Goal: Book appointment/travel/reservation

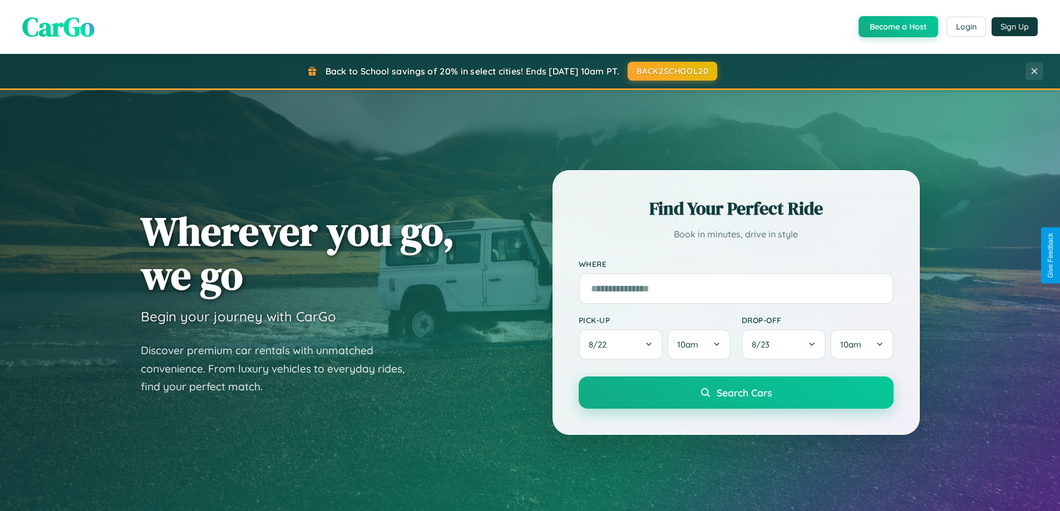
scroll to position [479, 0]
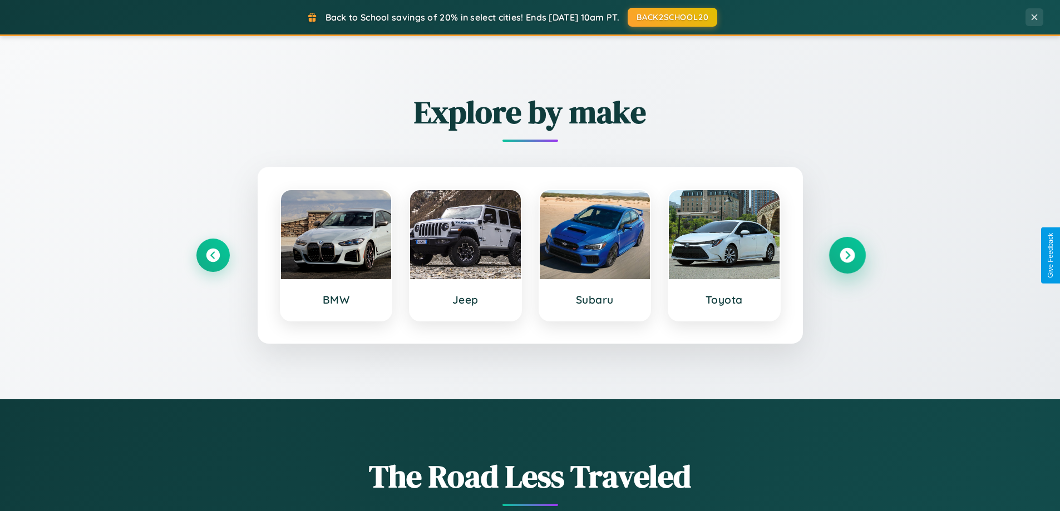
click at [847, 255] on icon at bounding box center [846, 255] width 15 height 15
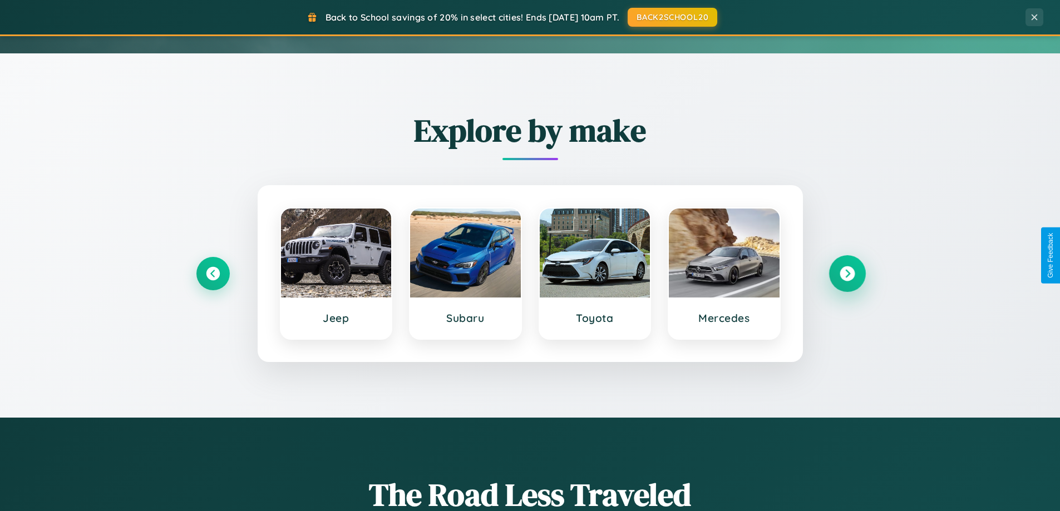
scroll to position [0, 0]
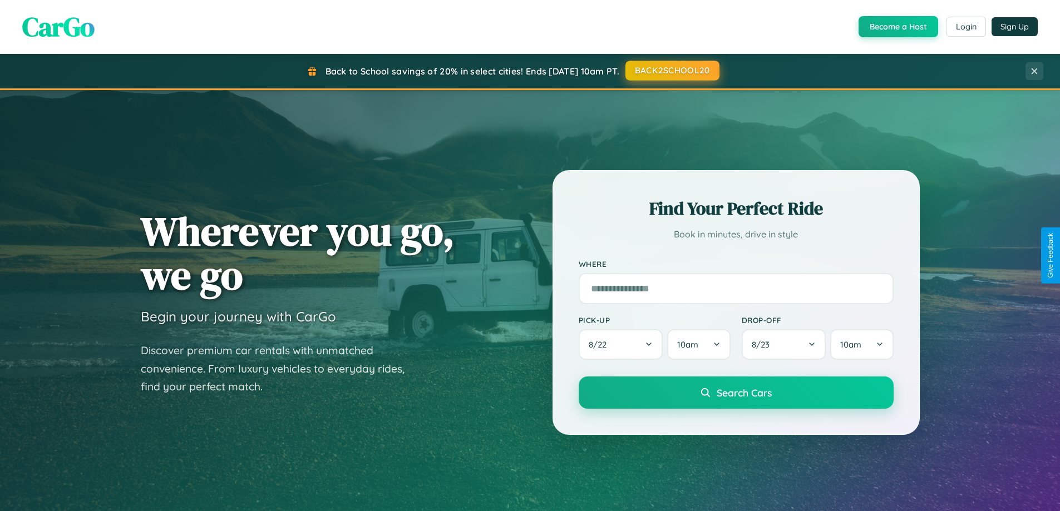
click at [671, 71] on button "BACK2SCHOOL20" at bounding box center [672, 71] width 94 height 20
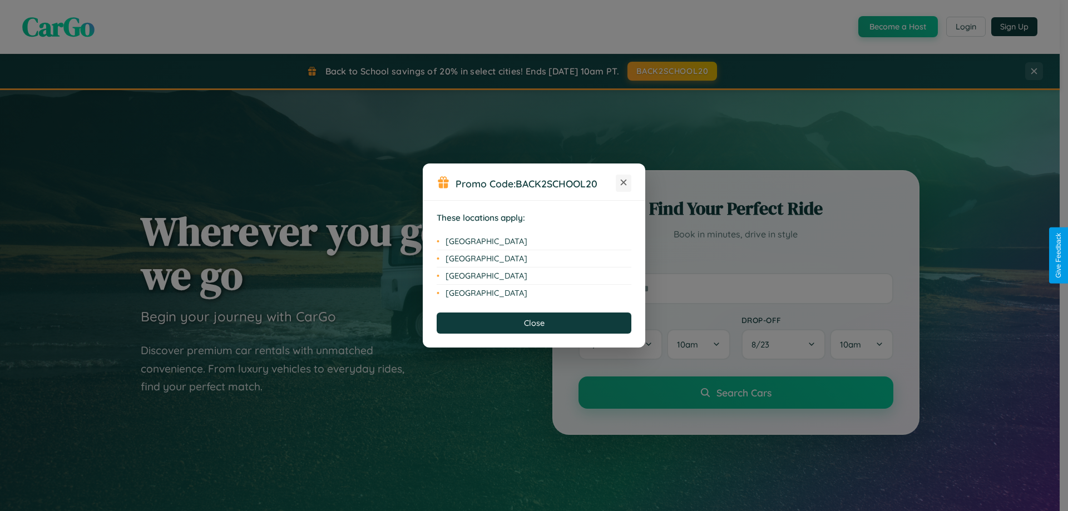
click at [624, 183] on icon at bounding box center [624, 183] width 6 height 6
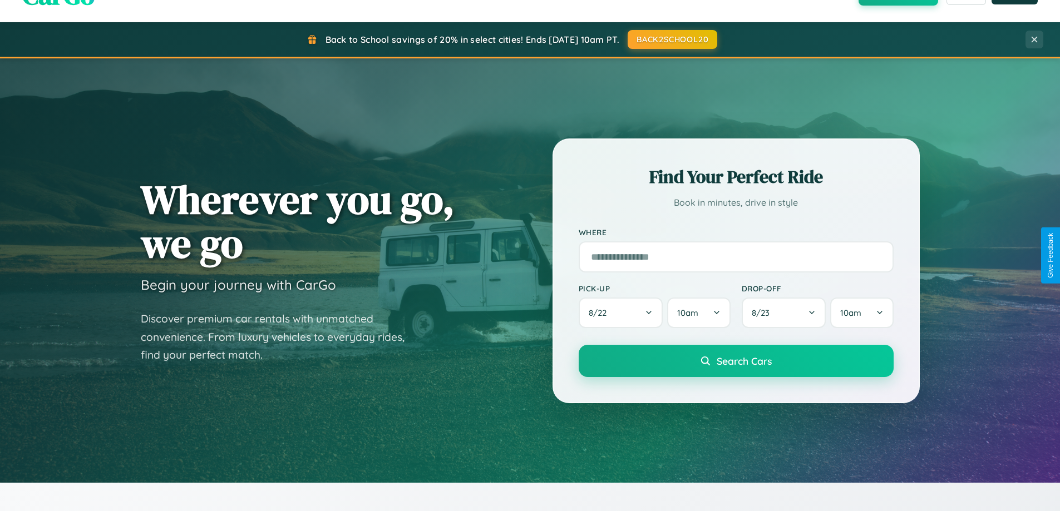
scroll to position [1787, 0]
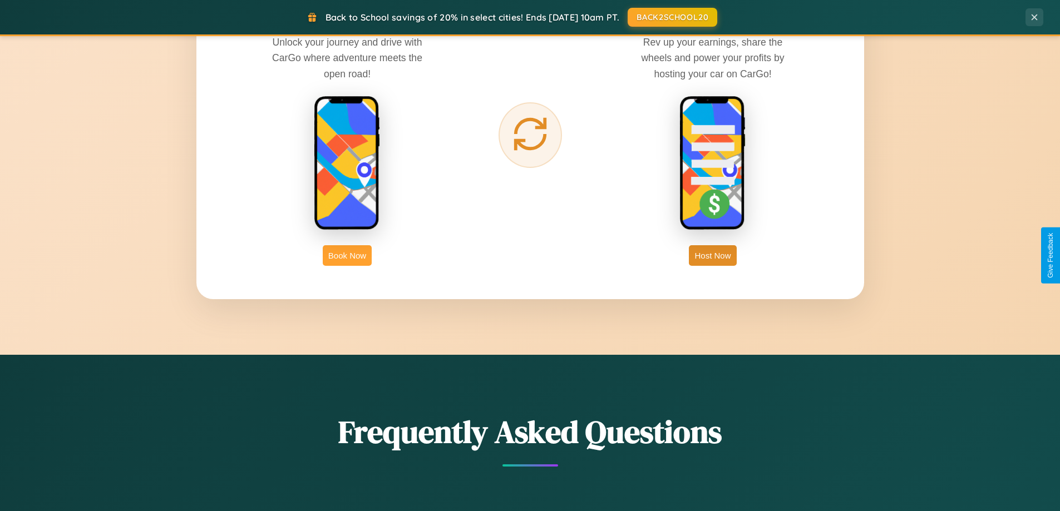
click at [347, 255] on button "Book Now" at bounding box center [347, 255] width 49 height 21
